Goal: Information Seeking & Learning: Find specific page/section

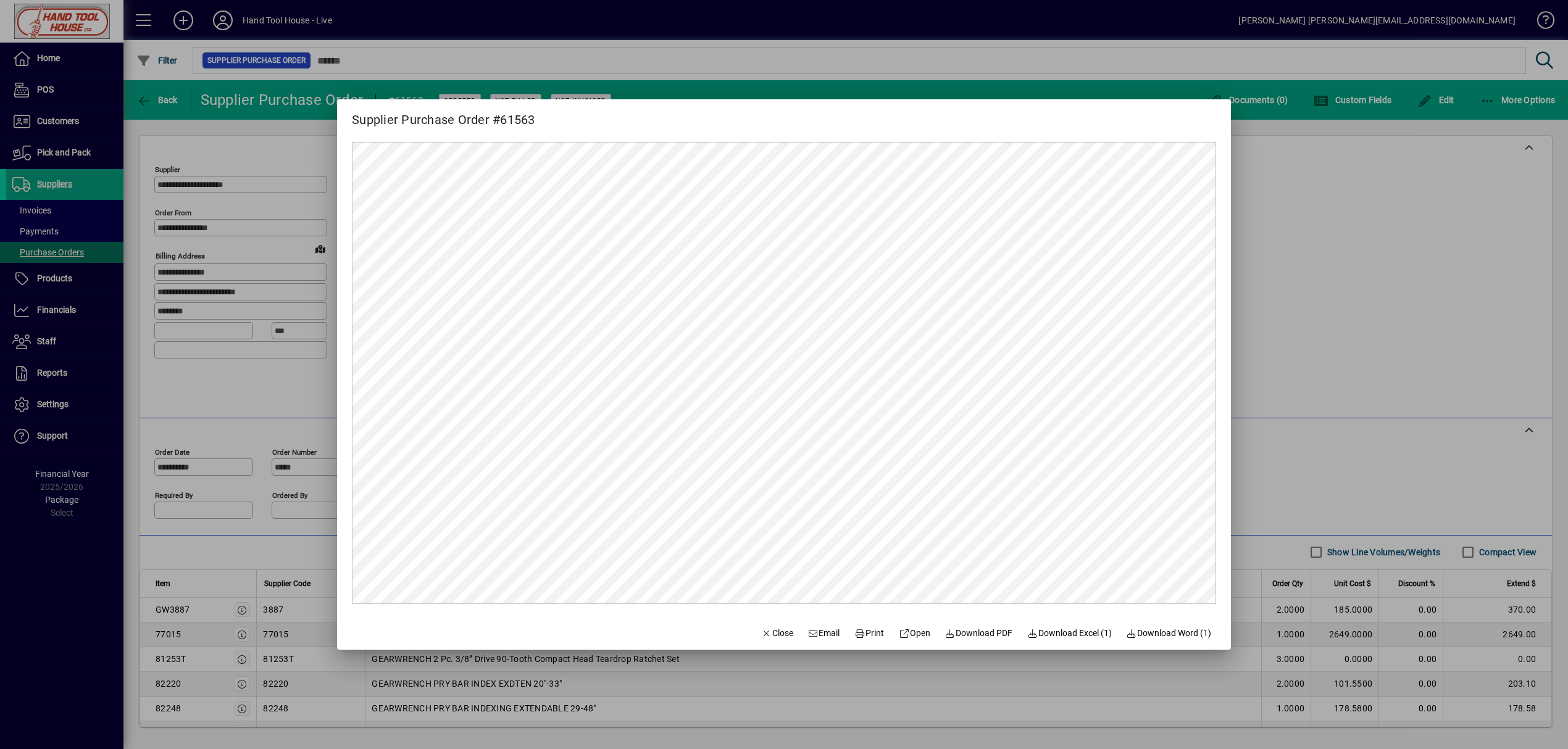
click at [1317, 467] on div at bounding box center [784, 374] width 1568 height 749
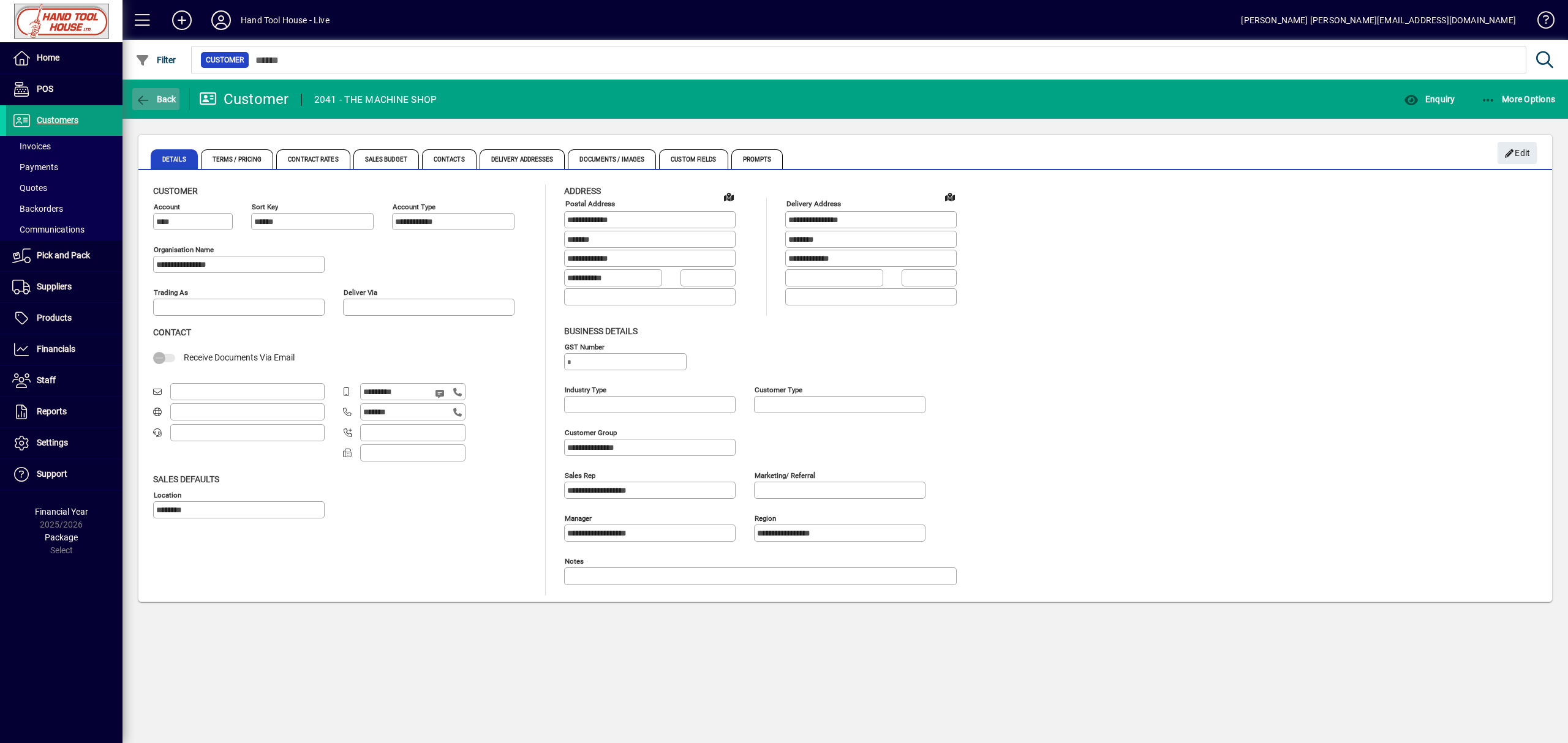
click at [162, 99] on span "Back" at bounding box center [156, 99] width 41 height 10
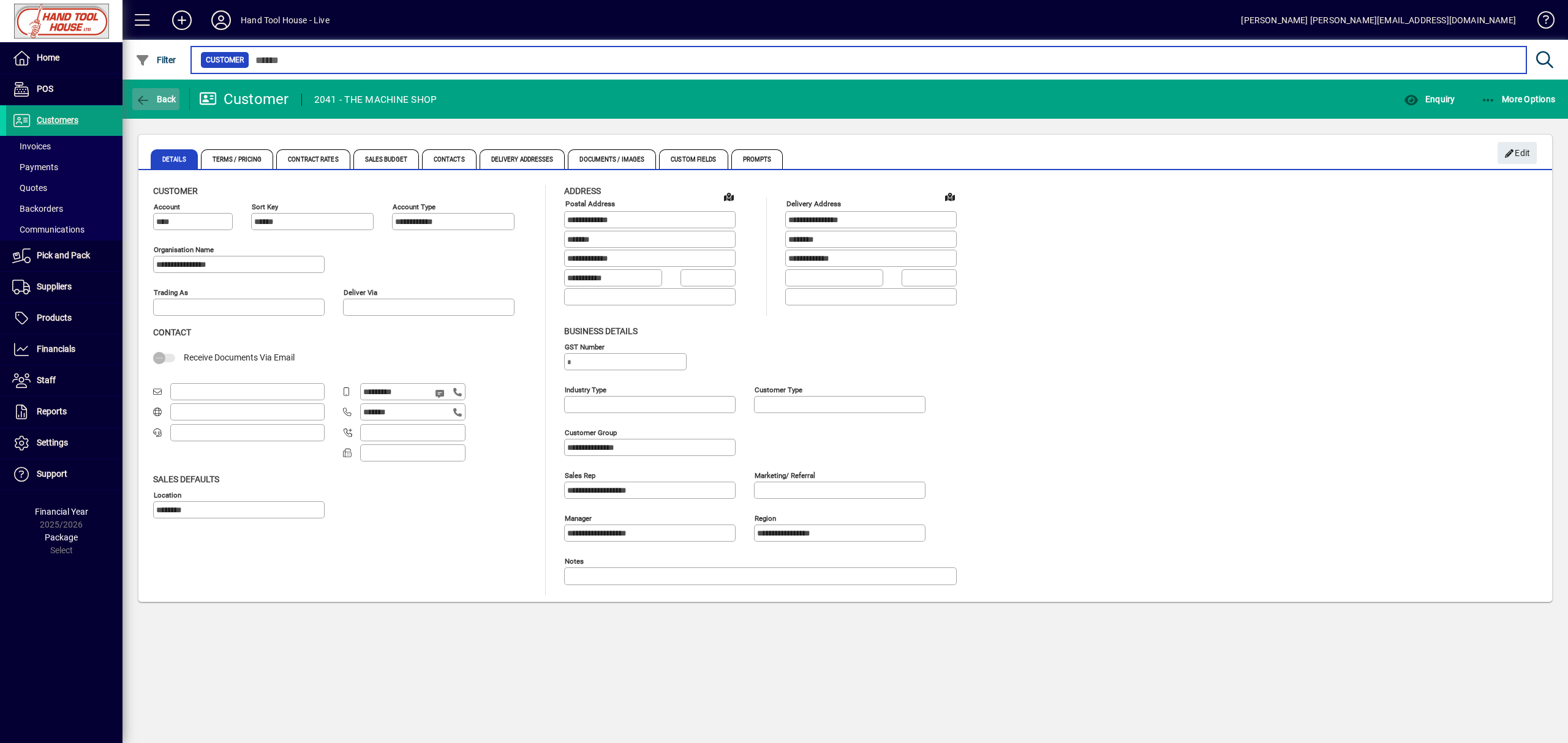
type input "*****"
